Goal: Complete application form

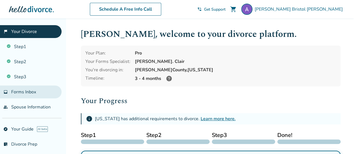
click at [27, 94] on link "inbox Forms Inbox" at bounding box center [31, 92] width 62 height 13
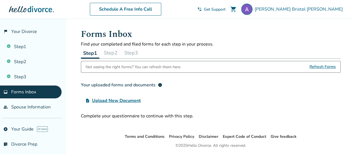
click at [123, 101] on span "Upload New Document" at bounding box center [116, 101] width 49 height 7
click at [0, 0] on input "upload_file Upload New Document" at bounding box center [0, 0] width 0 height 0
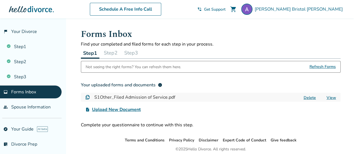
click at [122, 114] on label "upload_file Upload New Document" at bounding box center [113, 109] width 64 height 11
click at [0, 0] on input "upload_file Upload New Document" at bounding box center [0, 0] width 0 height 0
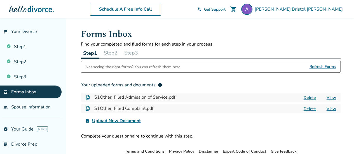
click at [115, 123] on span "Upload New Document" at bounding box center [116, 121] width 49 height 7
click at [0, 0] on input "upload_file Upload New Document" at bounding box center [0, 0] width 0 height 0
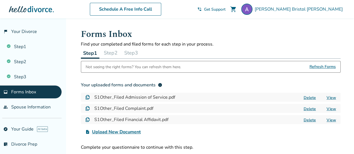
click at [128, 131] on span "Upload New Document" at bounding box center [116, 132] width 49 height 7
click at [0, 0] on input "upload_file Upload New Document" at bounding box center [0, 0] width 0 height 0
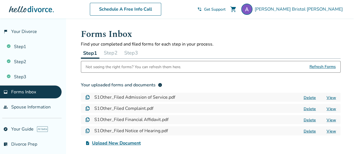
click at [98, 142] on span "Upload New Document" at bounding box center [116, 143] width 49 height 7
click at [0, 0] on input "upload_file Upload New Document" at bounding box center [0, 0] width 0 height 0
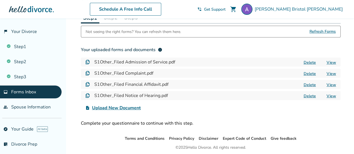
scroll to position [37, 0]
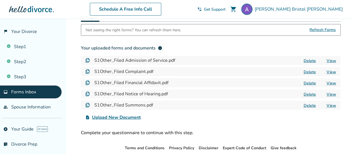
click at [116, 116] on span "Upload New Document" at bounding box center [116, 117] width 49 height 7
click at [0, 0] on input "upload_file Upload New Document" at bounding box center [0, 0] width 0 height 0
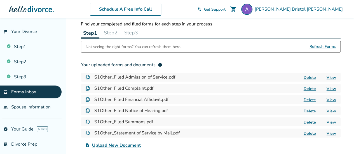
scroll to position [19, 0]
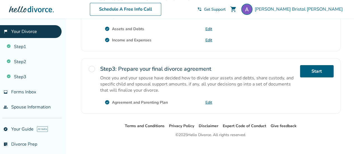
scroll to position [229, 0]
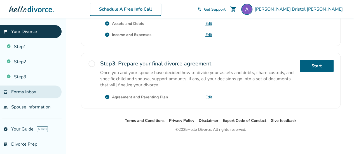
click at [37, 91] on link "inbox Forms Inbox" at bounding box center [31, 92] width 62 height 13
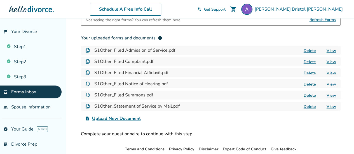
scroll to position [47, 0]
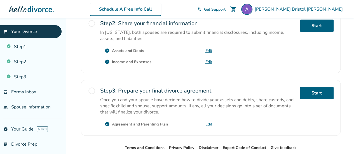
scroll to position [201, 0]
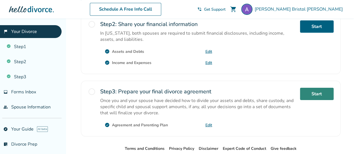
click at [322, 91] on link "Start" at bounding box center [317, 94] width 34 height 12
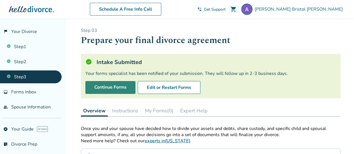
click at [127, 88] on link "Continue Forms" at bounding box center [110, 87] width 50 height 13
